Goal: Transaction & Acquisition: Obtain resource

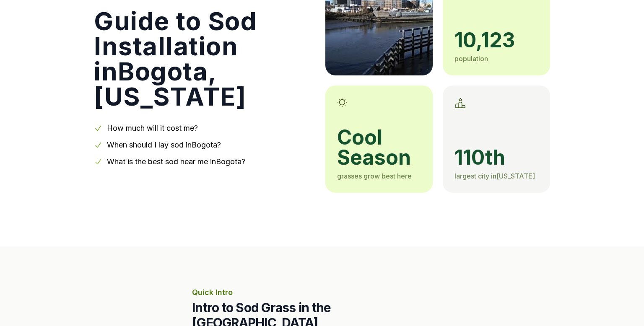
scroll to position [104, 0]
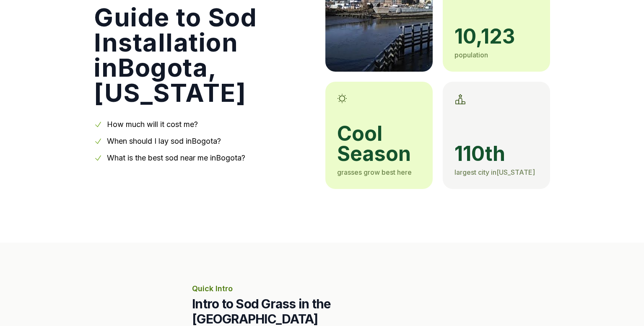
click at [350, 154] on span "cool season" at bounding box center [379, 144] width 84 height 40
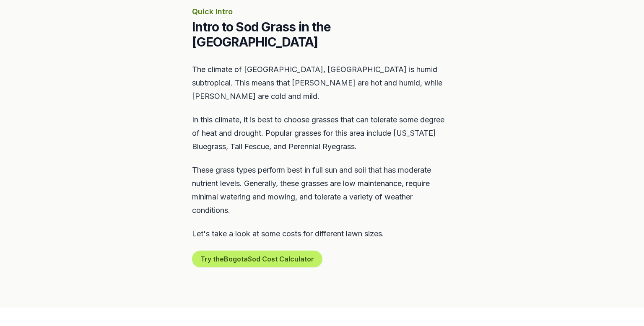
scroll to position [382, 0]
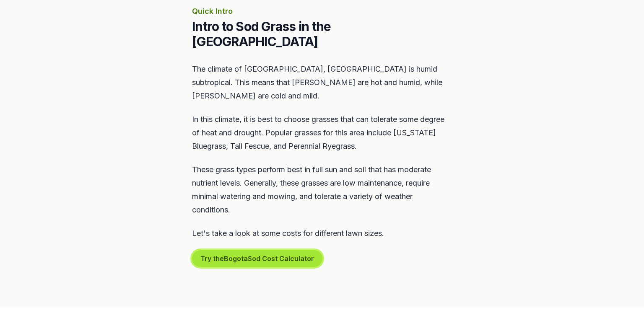
click at [231, 250] on button "Try the Bogota Sod Cost Calculator" at bounding box center [257, 258] width 130 height 17
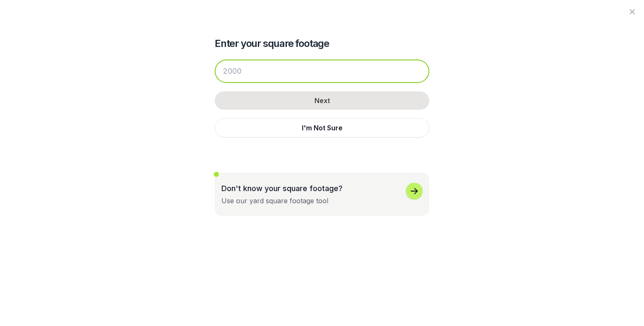
drag, startPoint x: 254, startPoint y: 67, endPoint x: 213, endPoint y: 67, distance: 41.5
click at [213, 67] on div "Enter your square footage Next I'm Not Sure Don't know your square footage? Use…" at bounding box center [322, 108] width 456 height 216
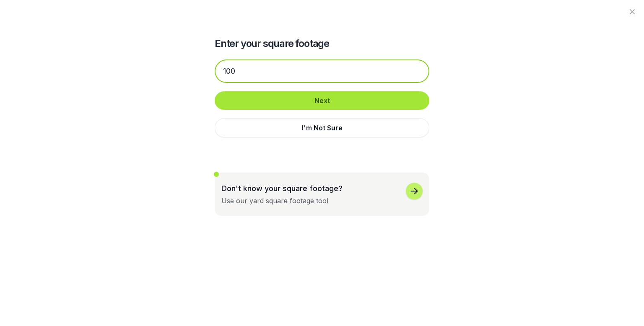
type input "100"
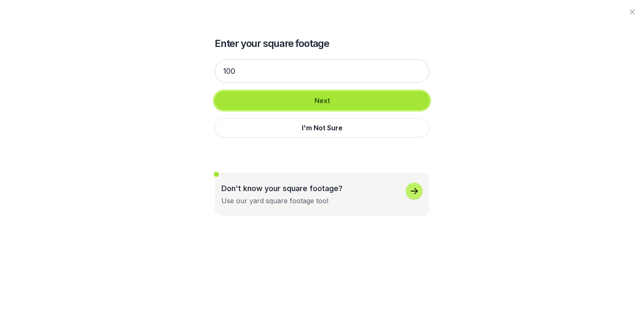
click at [307, 100] on button "Next" at bounding box center [322, 100] width 215 height 18
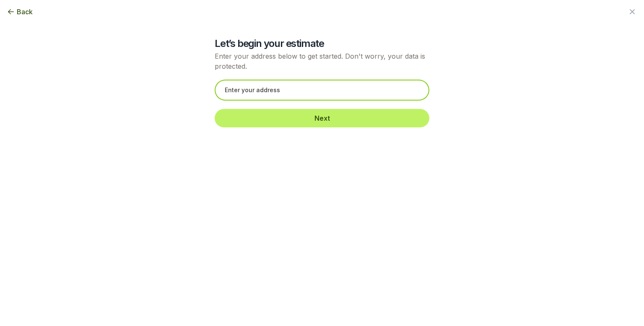
click at [294, 93] on input "text" at bounding box center [322, 90] width 215 height 21
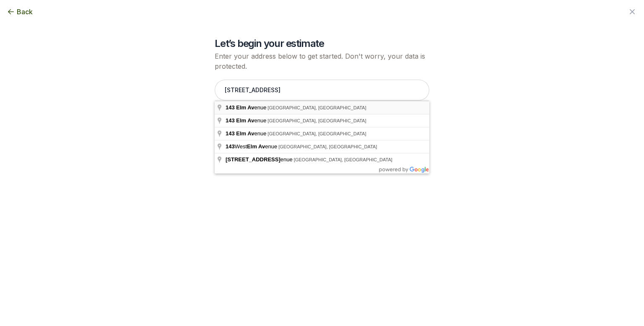
type input "[STREET_ADDRESS]"
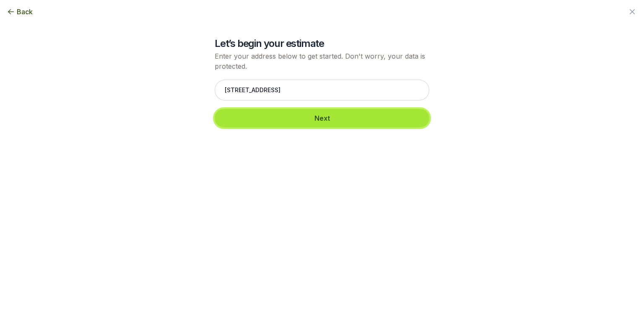
click at [285, 115] on button "Next" at bounding box center [322, 118] width 215 height 18
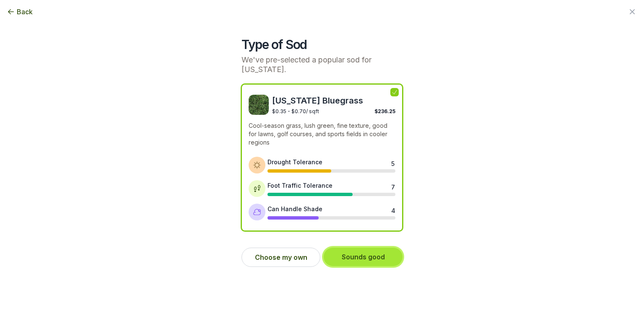
click at [349, 256] on button "Sounds good" at bounding box center [363, 257] width 79 height 18
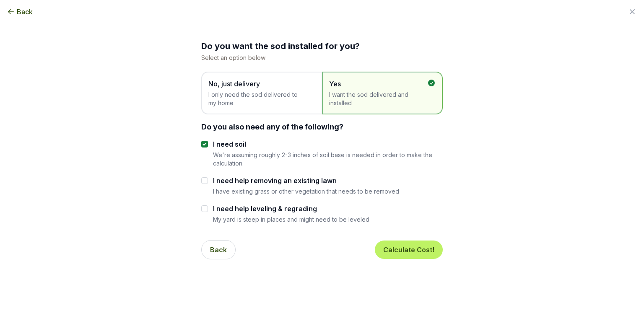
click at [261, 90] on span "No, just delivery I only need the sod delivered to my home" at bounding box center [257, 93] width 98 height 29
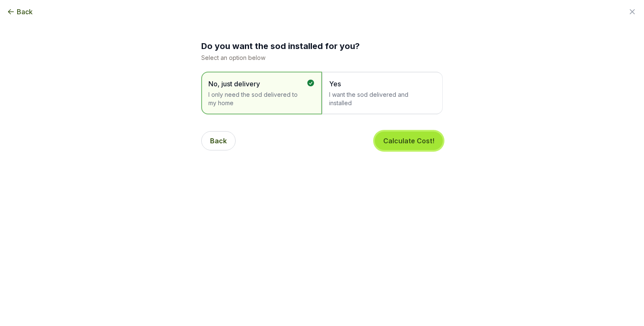
click at [397, 142] on button "Calculate Cost!" at bounding box center [409, 141] width 68 height 18
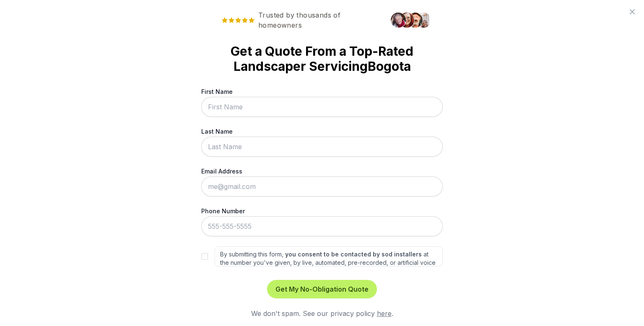
click at [261, 107] on input "First Name" at bounding box center [321, 107] width 241 height 20
type input "[PERSON_NAME]"
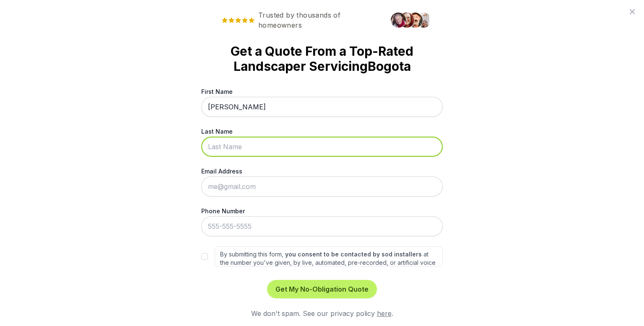
type input "[PERSON_NAME]"
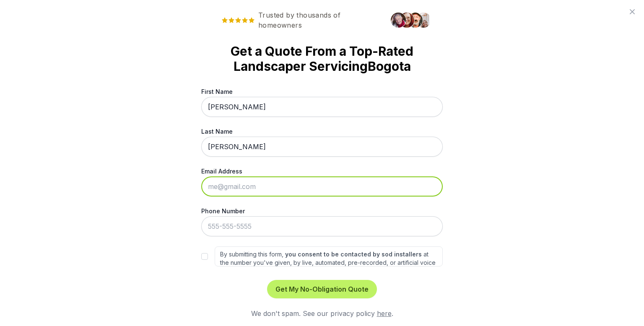
type input "[PERSON_NAME][EMAIL_ADDRESS][DOMAIN_NAME]"
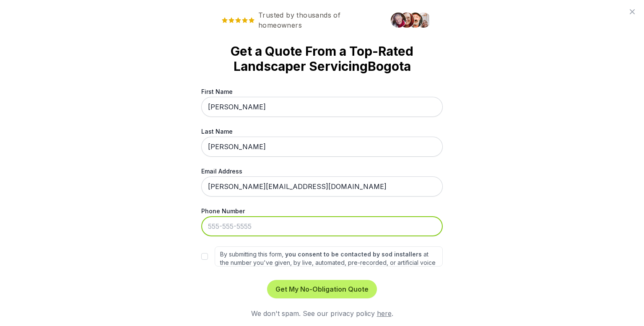
type input "[PHONE_NUMBER]"
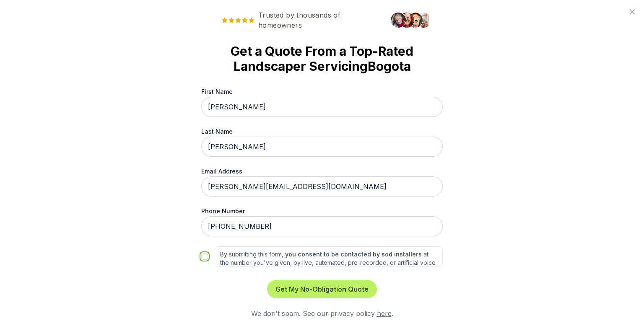
click at [205, 255] on input "By submitting this form, you consent to be contacted by sod installers at the n…" at bounding box center [204, 256] width 7 height 7
checkbox input "true"
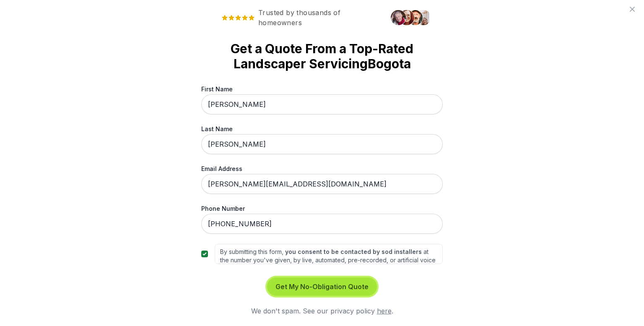
click at [307, 282] on button "Get My No-Obligation Quote" at bounding box center [322, 286] width 110 height 18
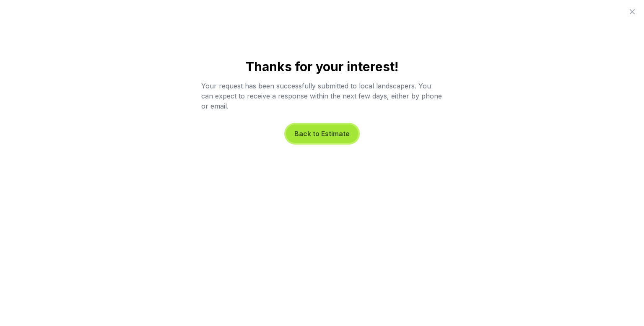
click at [337, 134] on button "Back to Estimate" at bounding box center [322, 133] width 72 height 18
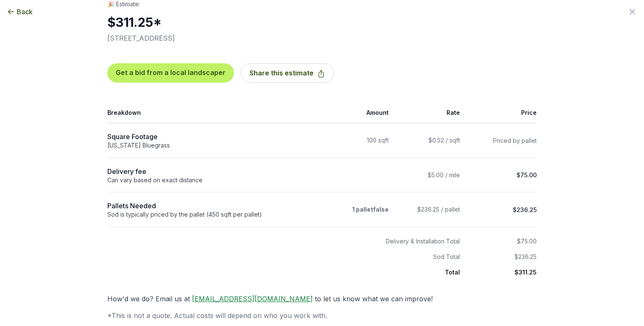
scroll to position [24, 0]
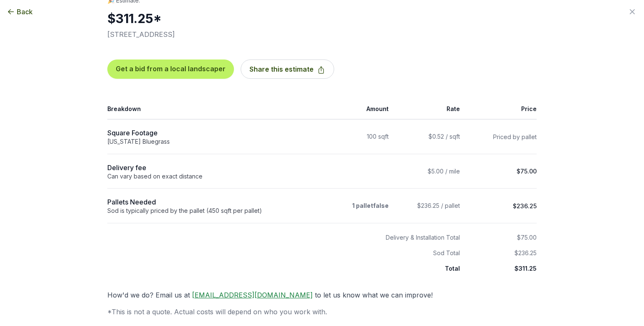
click at [20, 13] on span "Back" at bounding box center [25, 12] width 16 height 10
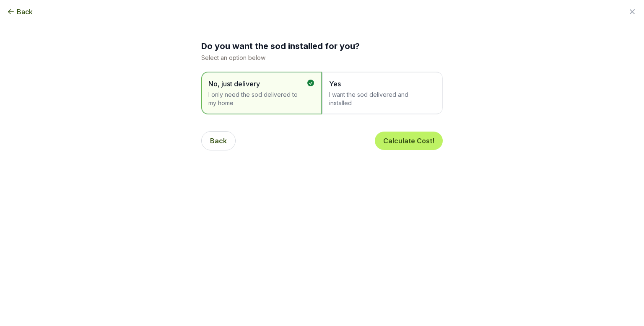
scroll to position [0, 0]
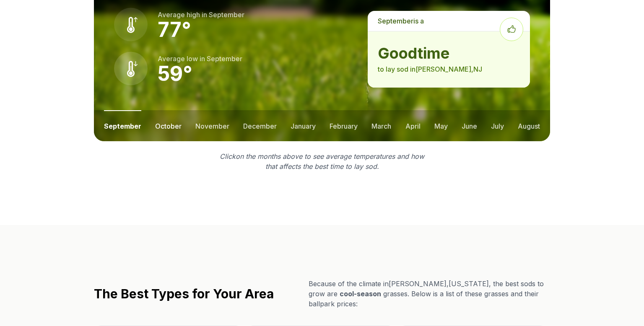
scroll to position [1214, 0]
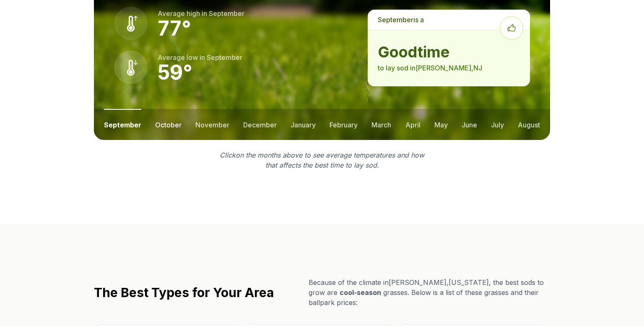
click at [168, 109] on button "october" at bounding box center [168, 124] width 26 height 31
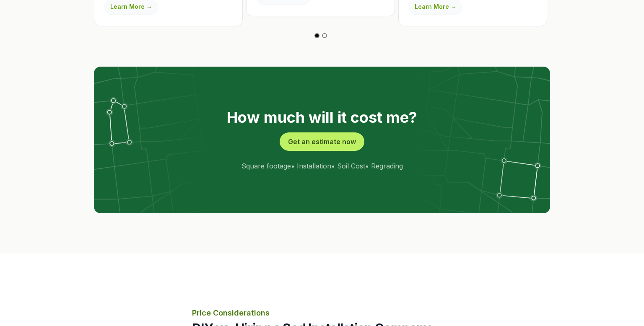
scroll to position [1638, 0]
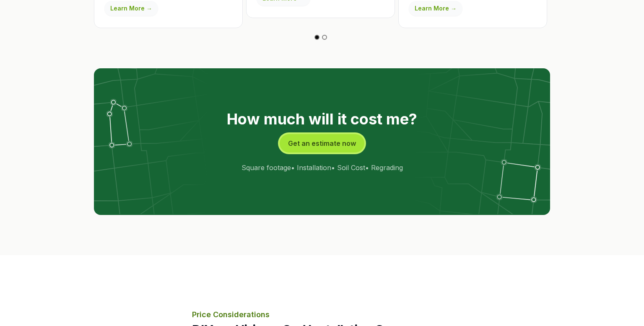
click at [307, 134] on button "Get an estimate now" at bounding box center [322, 143] width 85 height 18
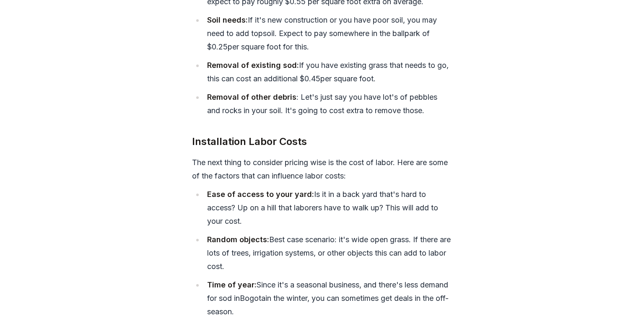
scroll to position [2971, 0]
